Goal: Navigation & Orientation: Find specific page/section

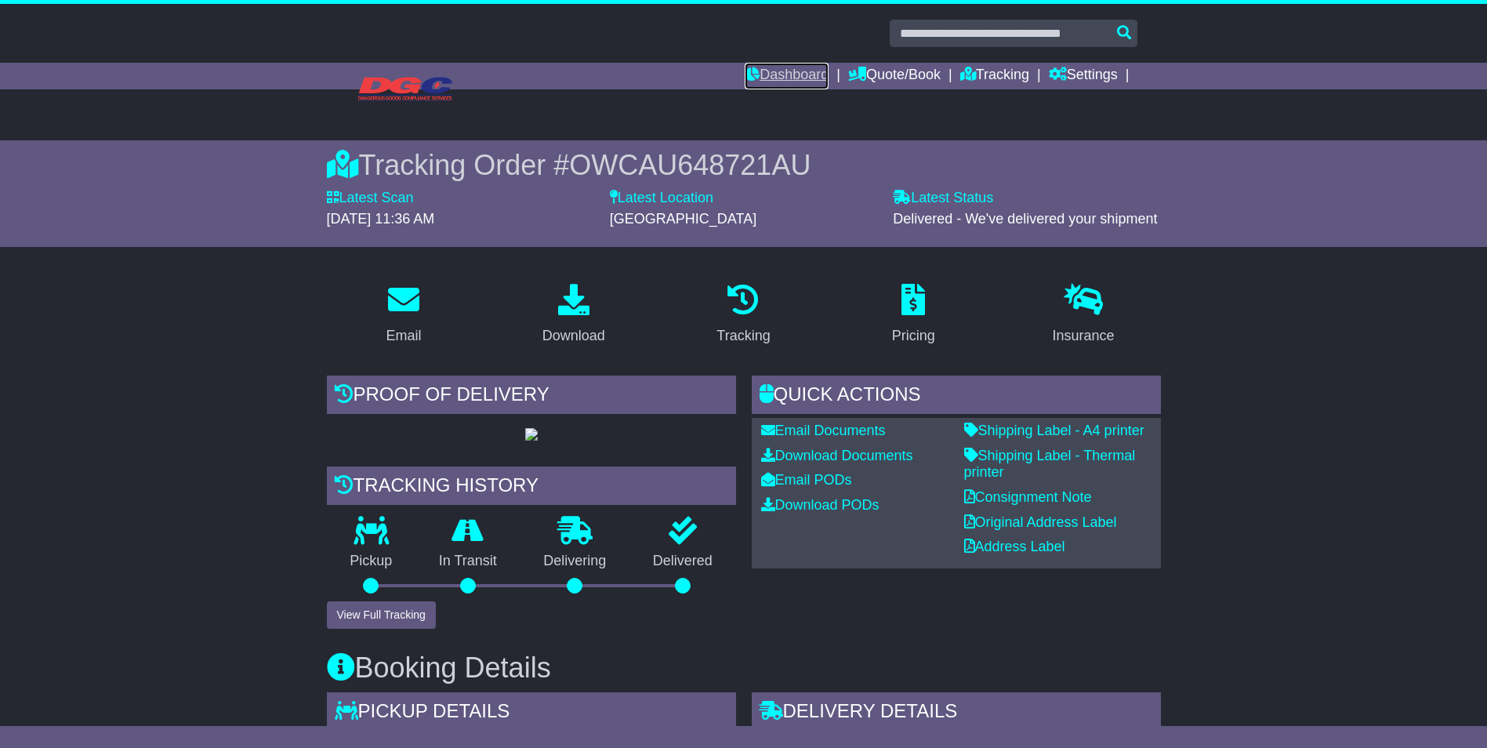
click at [793, 66] on link "Dashboard" at bounding box center [787, 76] width 84 height 27
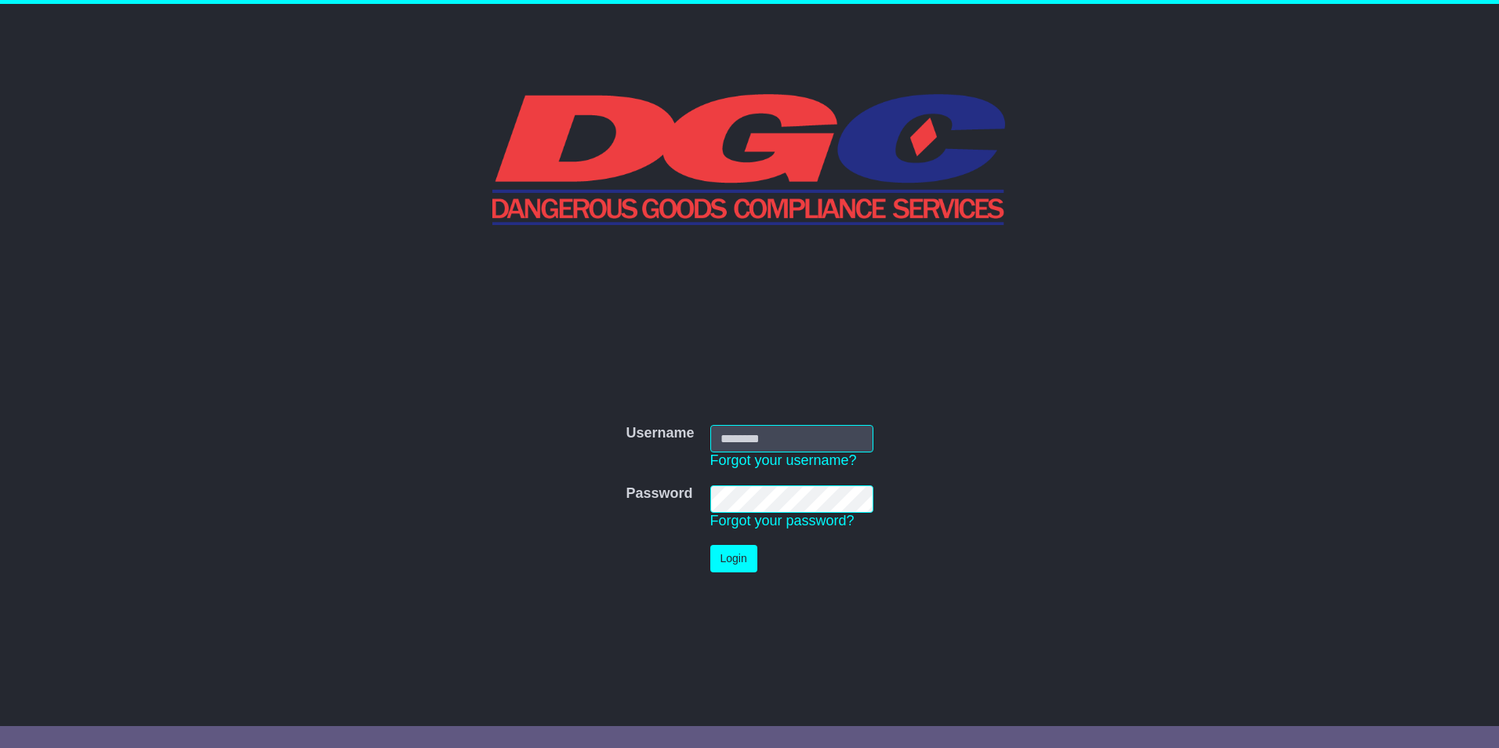
type input "**********"
click at [738, 546] on button "Login" at bounding box center [733, 558] width 47 height 27
